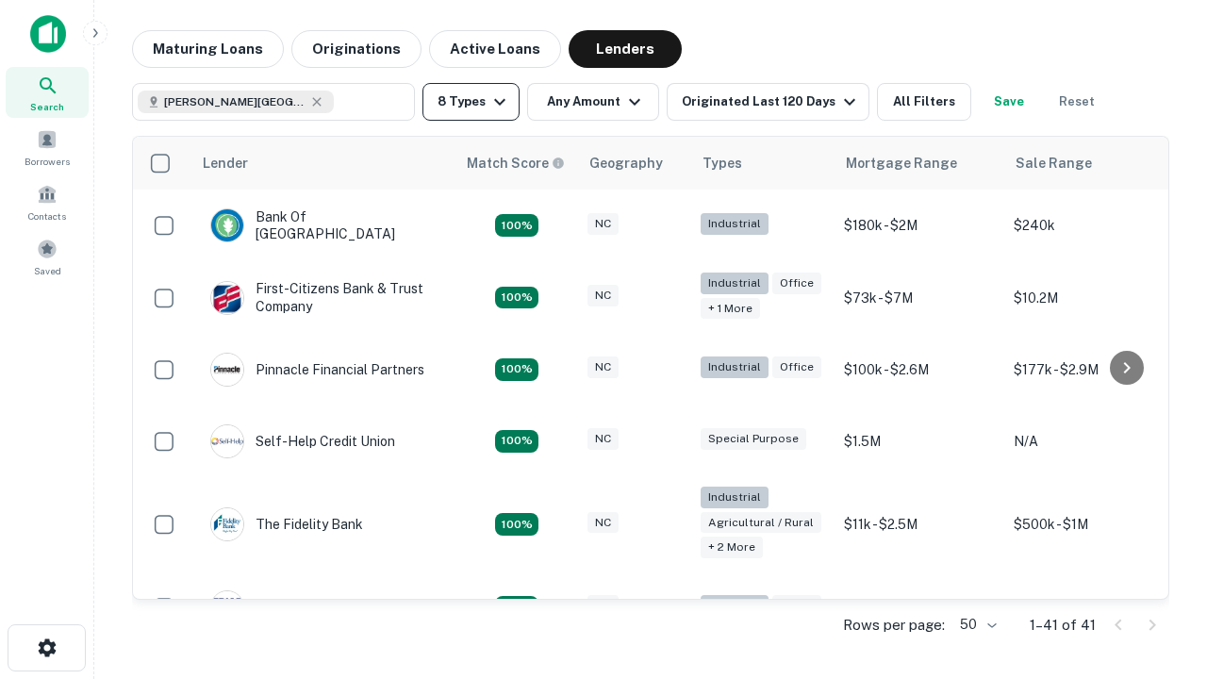
click at [471, 102] on button "8 Types" at bounding box center [471, 102] width 97 height 38
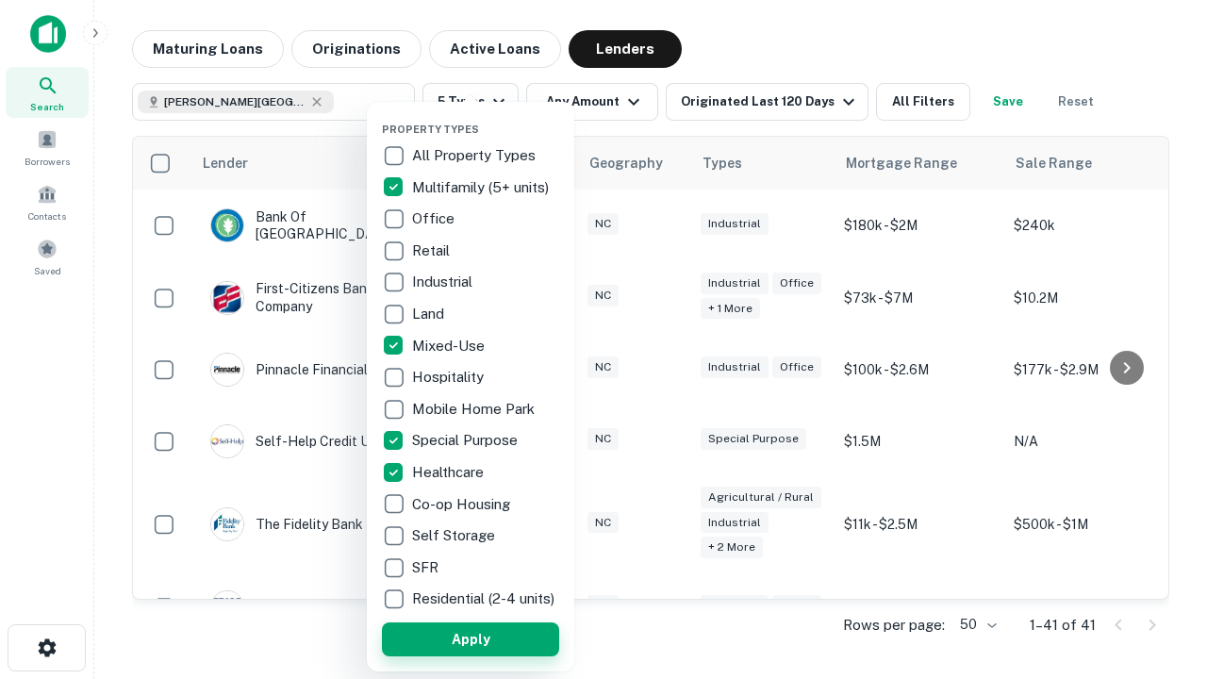
click at [471, 639] on button "Apply" at bounding box center [470, 640] width 177 height 34
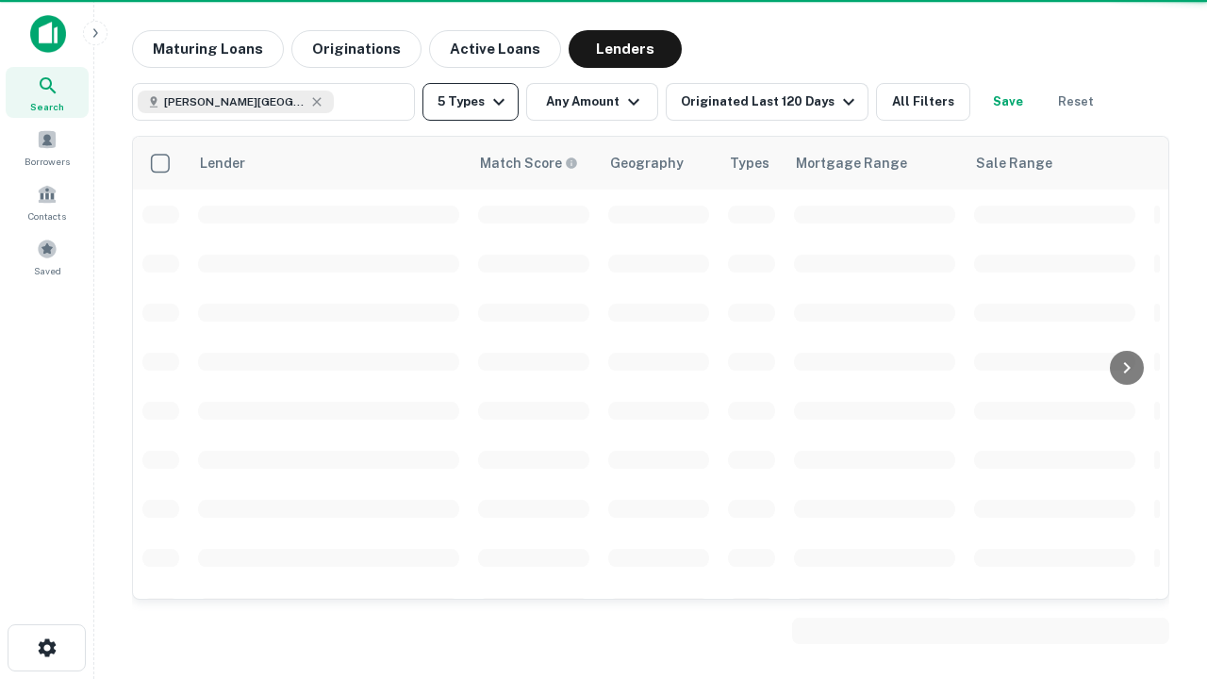
click at [471, 102] on button "5 Types" at bounding box center [471, 102] width 96 height 38
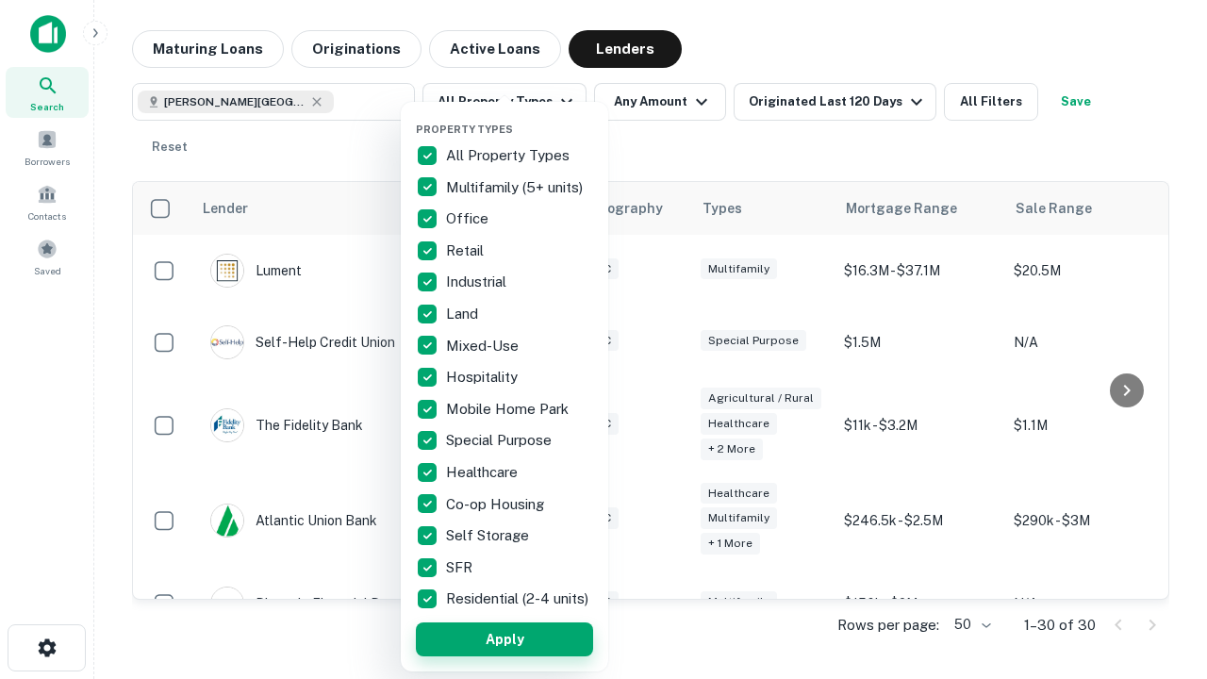
click at [505, 639] on button "Apply" at bounding box center [504, 640] width 177 height 34
